Goal: Register for event/course

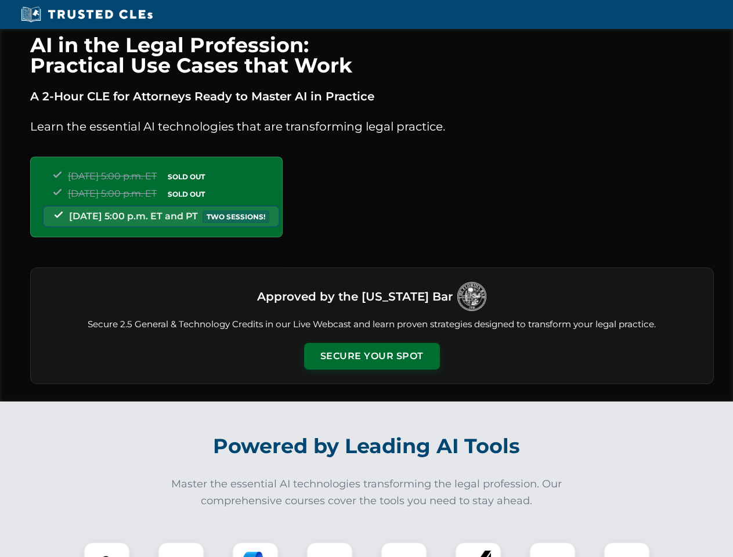
click at [372, 356] on button "Secure Your Spot" at bounding box center [372, 356] width 136 height 27
click at [107, 550] on img at bounding box center [107, 566] width 34 height 34
